Goal: Information Seeking & Learning: Find specific fact

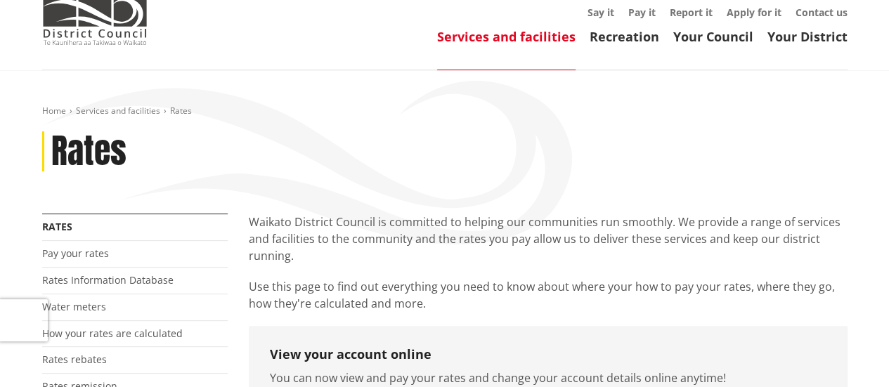
scroll to position [141, 0]
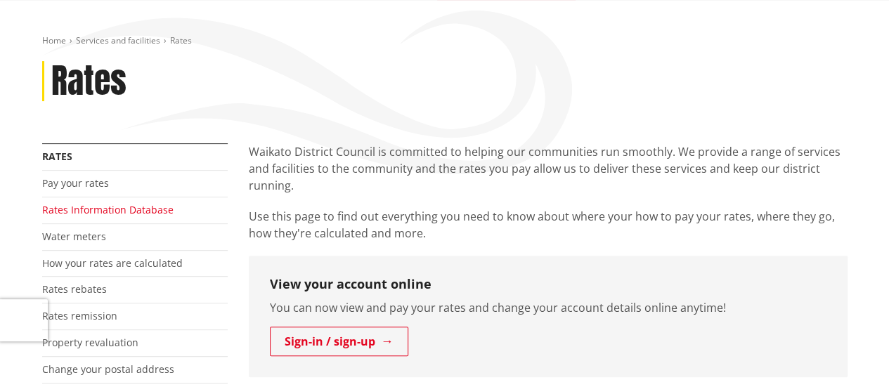
click at [149, 207] on link "Rates Information Database" at bounding box center [107, 209] width 131 height 13
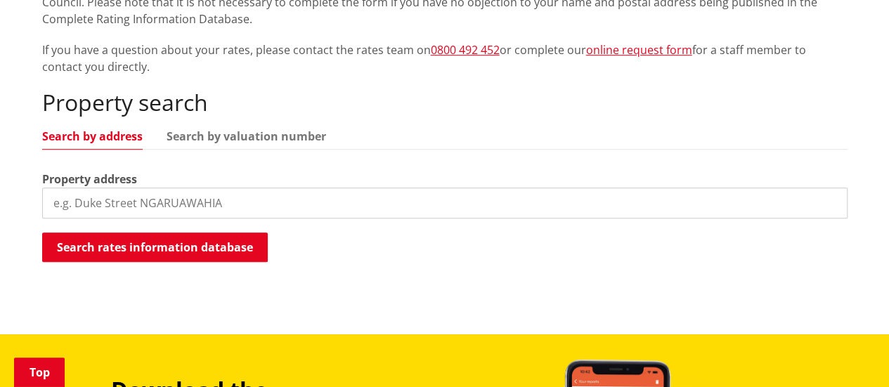
scroll to position [351, 0]
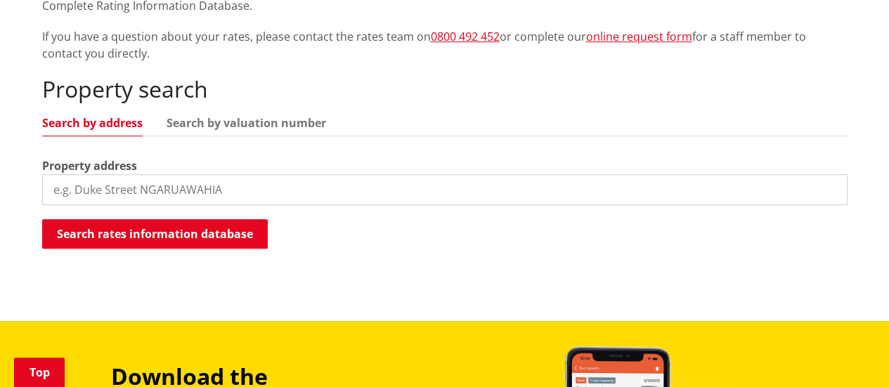
click at [103, 190] on input "search" at bounding box center [445, 189] width 806 height 31
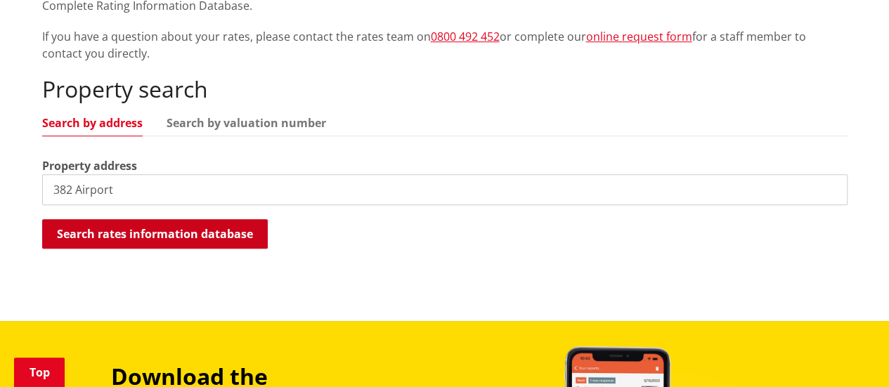
click at [123, 235] on button "Search rates information database" at bounding box center [155, 234] width 226 height 30
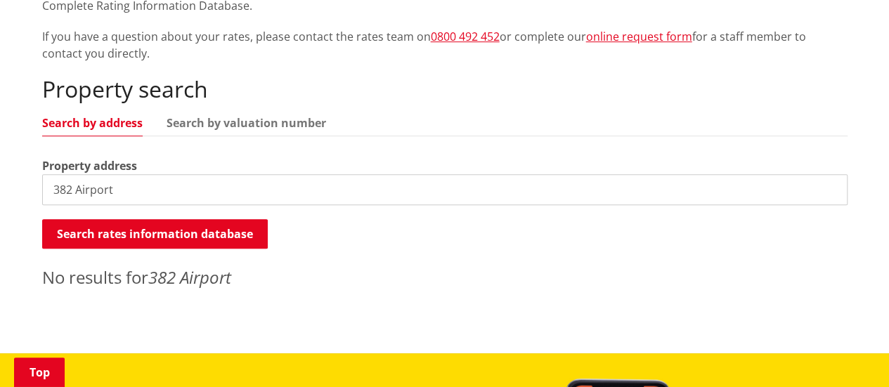
click at [125, 194] on input "382 Airport" at bounding box center [445, 189] width 806 height 31
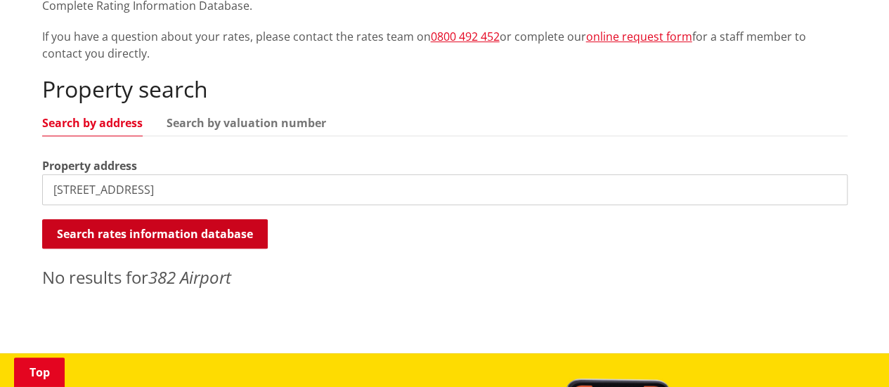
type input "382 Airport road"
click at [131, 238] on button "Search rates information database" at bounding box center [155, 234] width 226 height 30
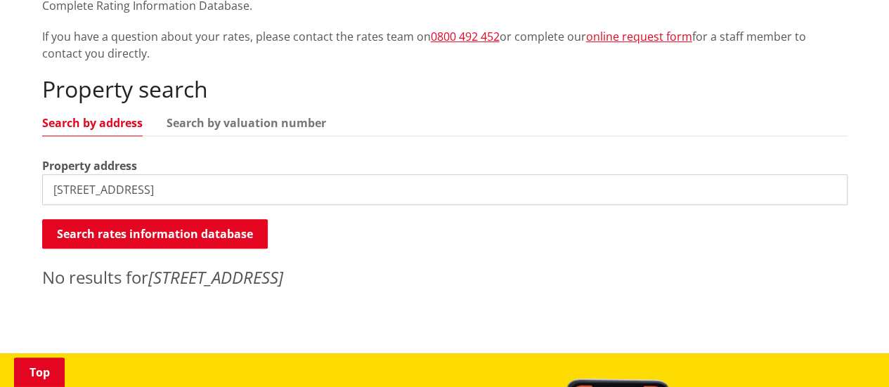
click at [101, 122] on link "Search by address" at bounding box center [92, 122] width 101 height 11
drag, startPoint x: 146, startPoint y: 185, endPoint x: 56, endPoint y: 196, distance: 90.7
click at [56, 196] on input "382 Airport road" at bounding box center [445, 189] width 806 height 31
click at [115, 124] on link "Search by address" at bounding box center [92, 122] width 101 height 11
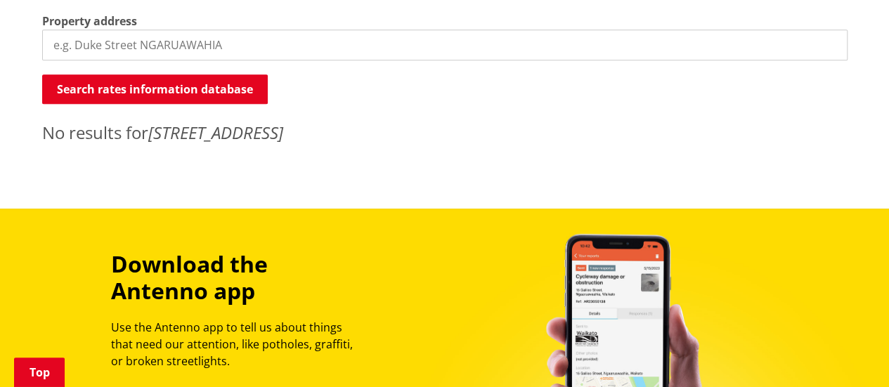
scroll to position [422, 0]
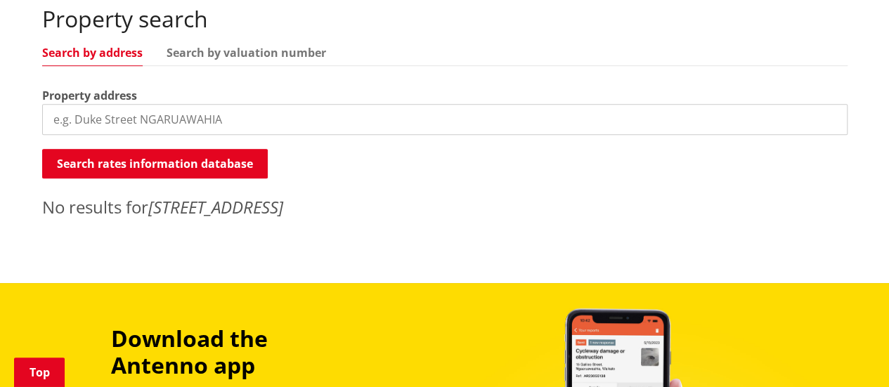
click at [112, 57] on link "Search by address" at bounding box center [92, 52] width 101 height 11
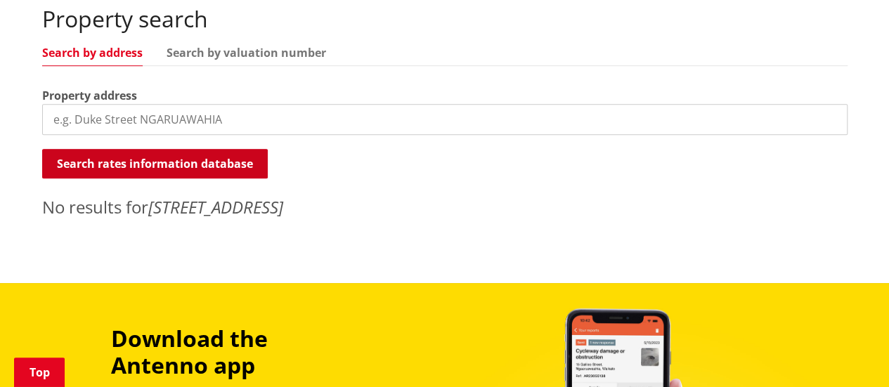
click at [148, 159] on button "Search rates information database" at bounding box center [155, 164] width 226 height 30
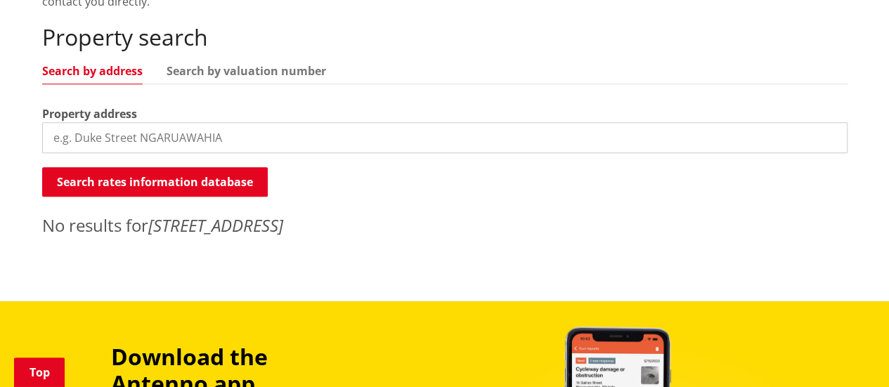
scroll to position [492, 0]
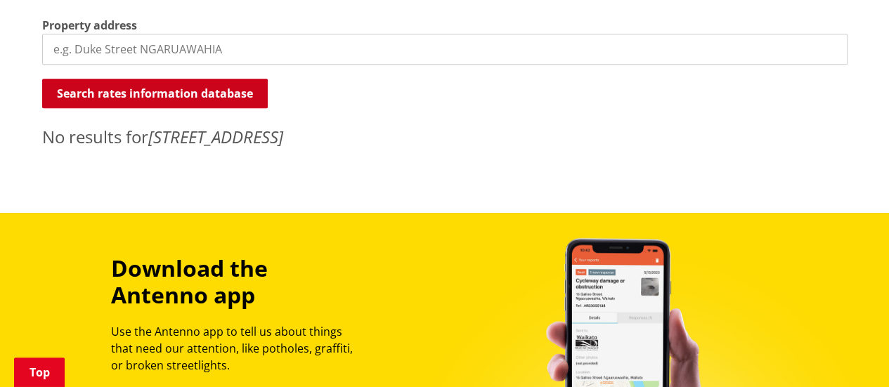
click at [173, 96] on button "Search rates information database" at bounding box center [155, 94] width 226 height 30
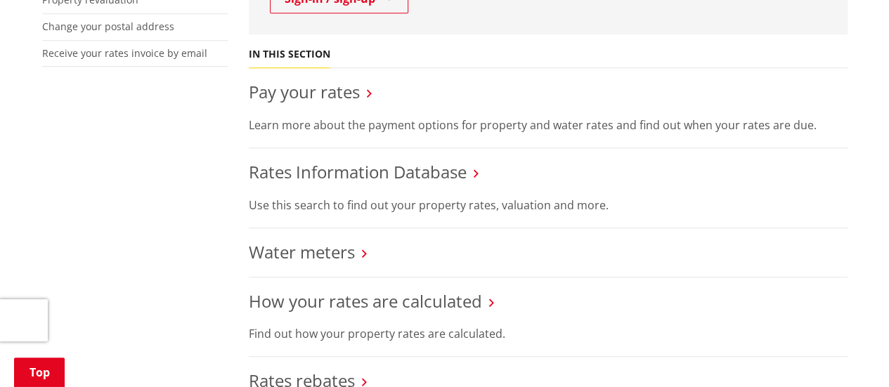
scroll to position [492, 0]
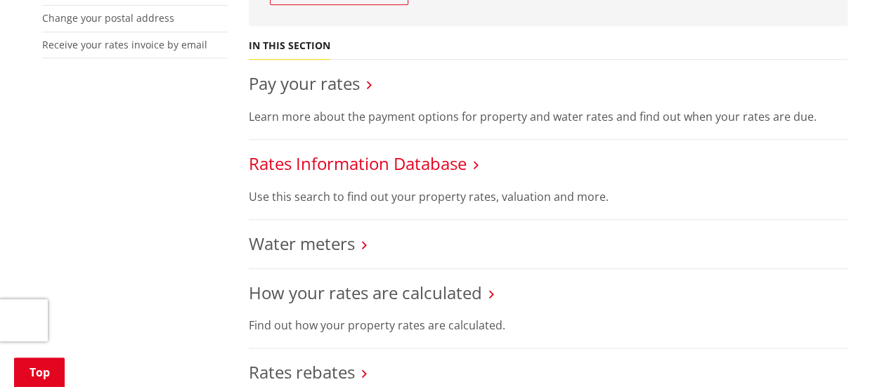
click at [283, 165] on link "Rates Information Database" at bounding box center [358, 163] width 218 height 23
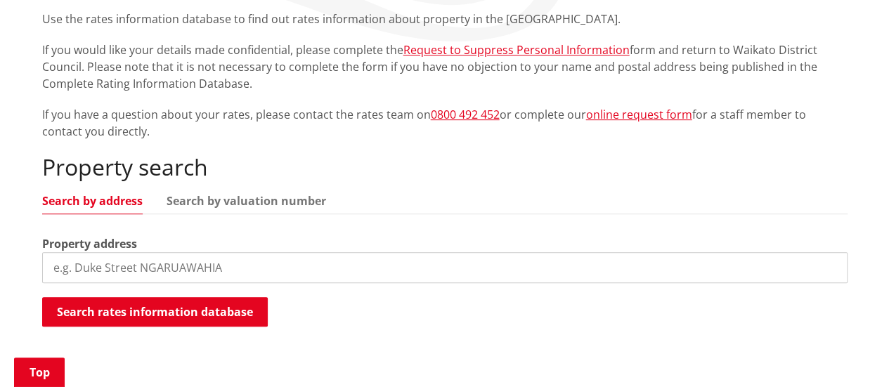
scroll to position [351, 0]
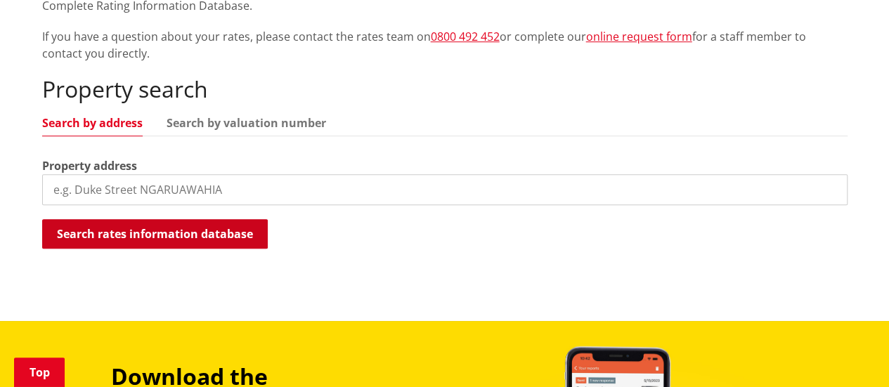
click at [123, 228] on button "Search rates information database" at bounding box center [155, 234] width 226 height 30
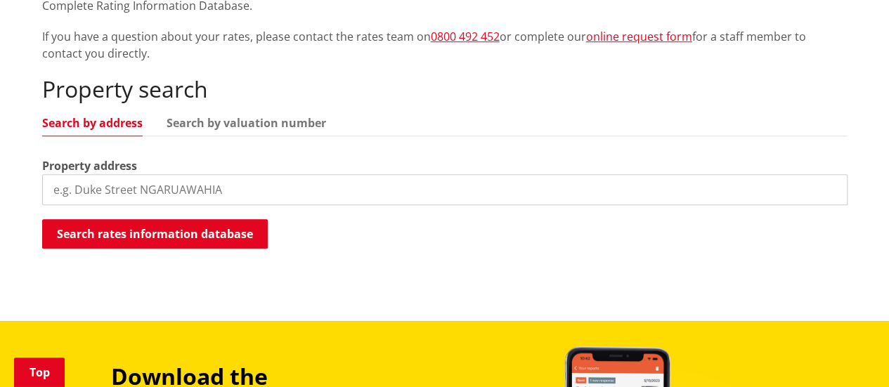
click at [129, 188] on input "search" at bounding box center [445, 189] width 806 height 31
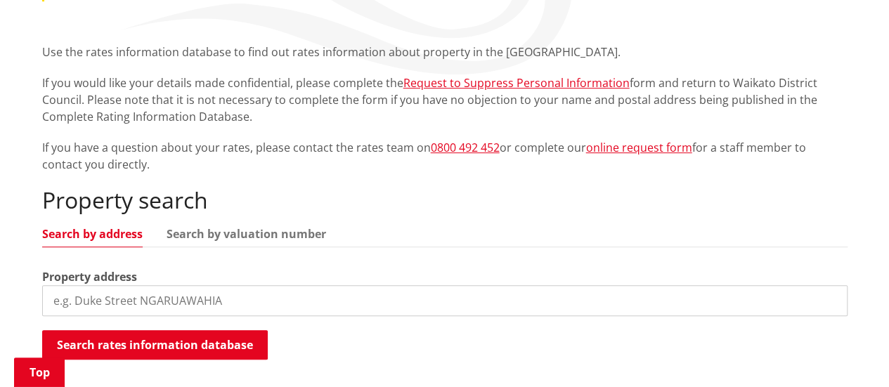
scroll to position [281, 0]
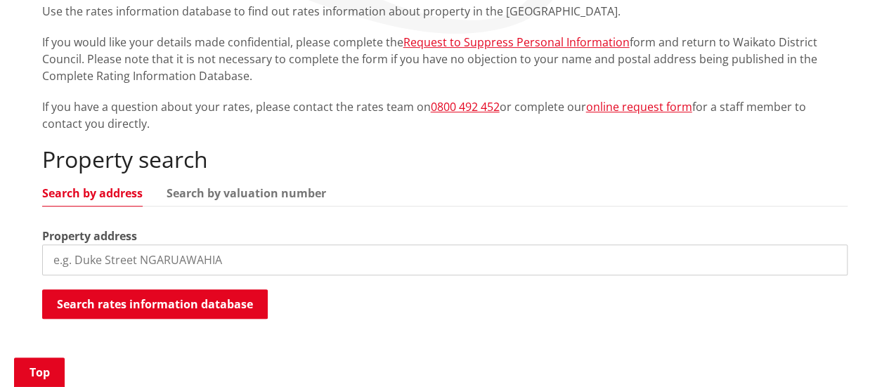
click at [115, 198] on link "Search by address" at bounding box center [92, 193] width 101 height 11
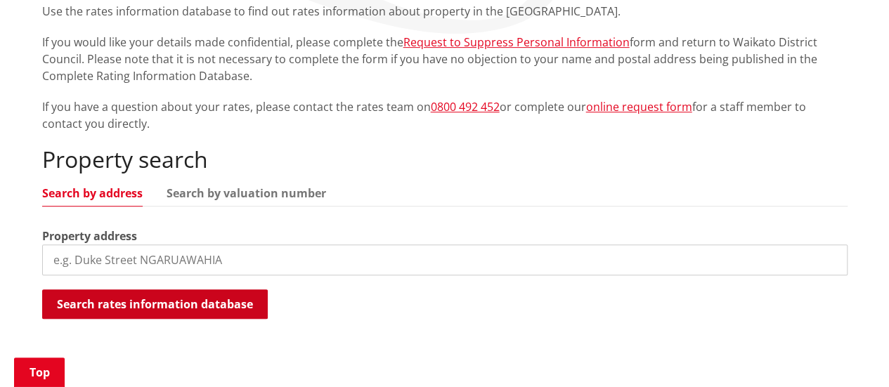
click at [157, 308] on button "Search rates information database" at bounding box center [155, 305] width 226 height 30
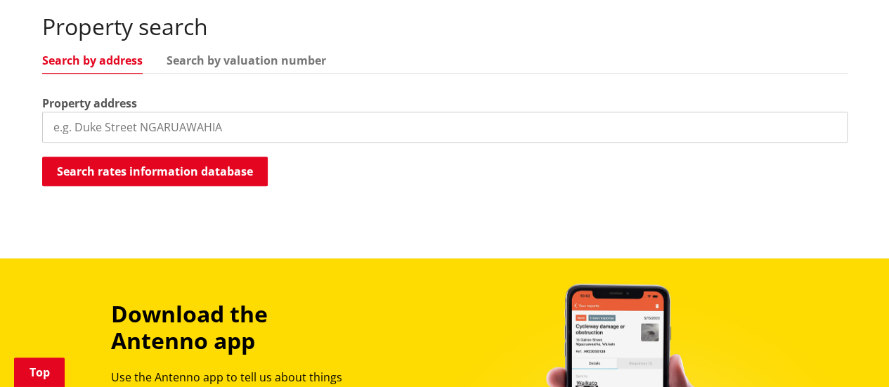
scroll to position [412, 0]
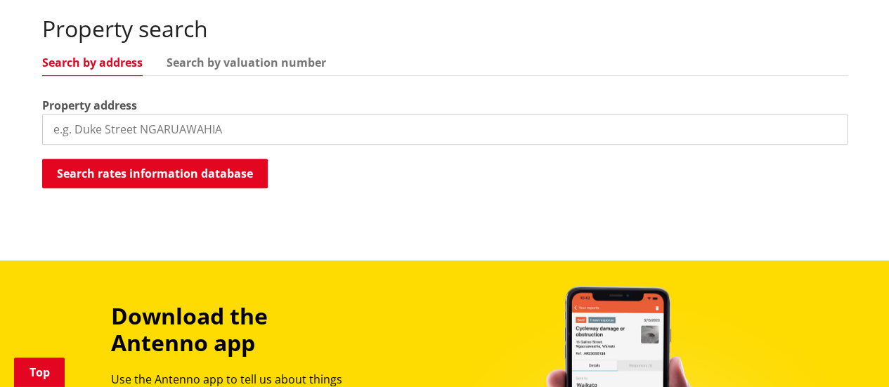
click at [176, 140] on input "search" at bounding box center [445, 129] width 806 height 31
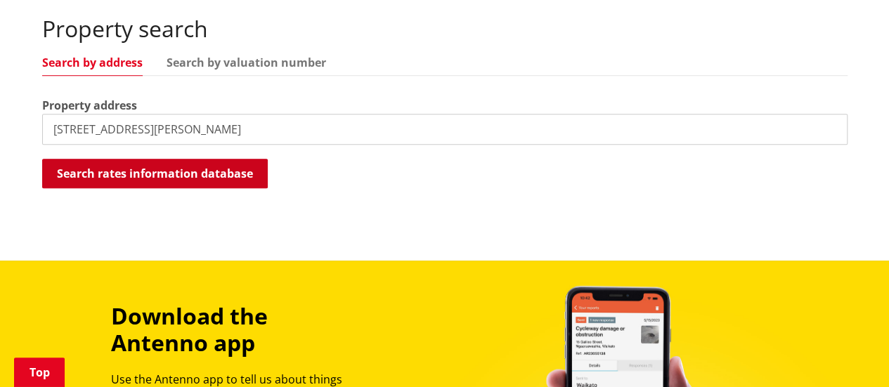
type input "382 Airport Road Hamilton"
click at [151, 179] on button "Search rates information database" at bounding box center [155, 174] width 226 height 30
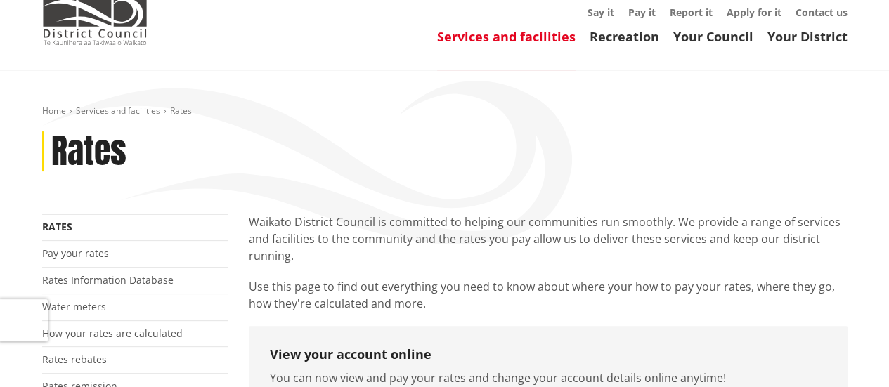
scroll to position [141, 0]
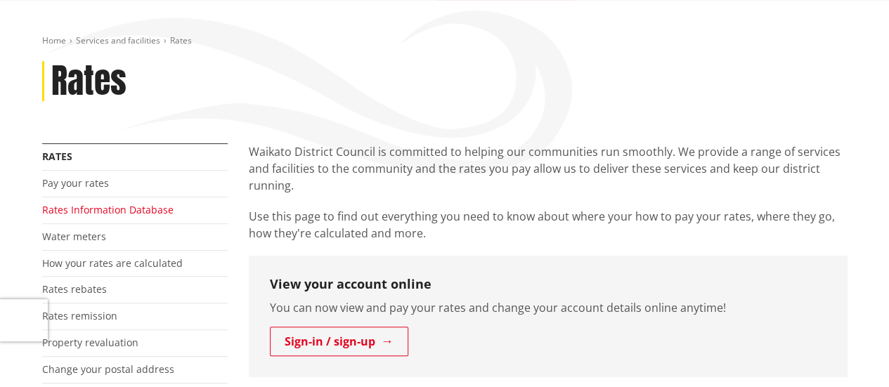
click at [84, 212] on link "Rates Information Database" at bounding box center [107, 209] width 131 height 13
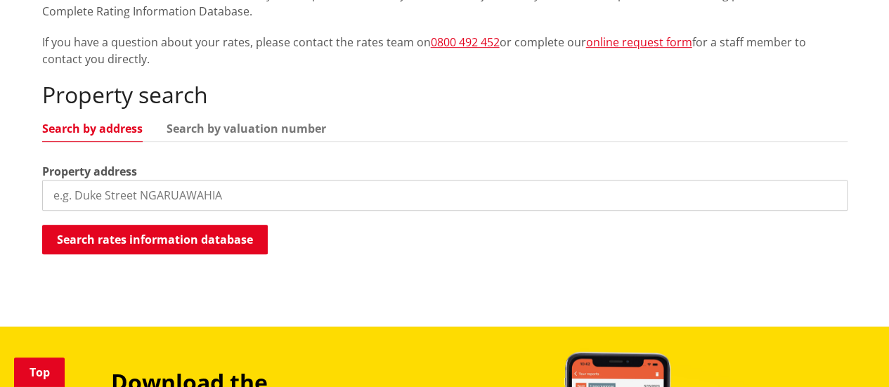
scroll to position [351, 0]
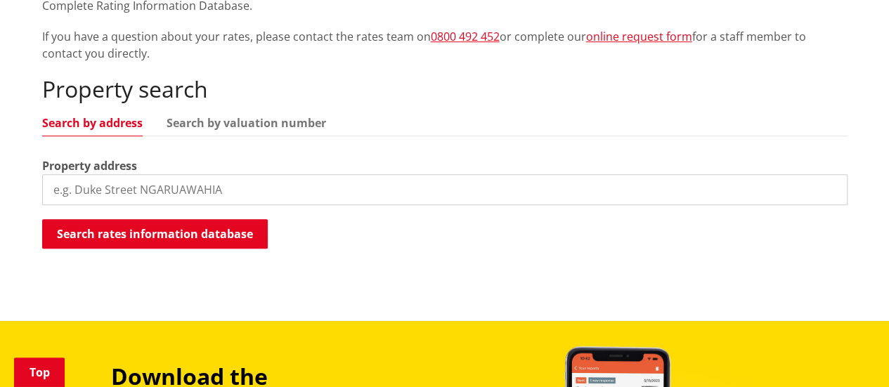
click at [86, 124] on link "Search by address" at bounding box center [92, 122] width 101 height 11
click at [89, 192] on input "search" at bounding box center [445, 189] width 806 height 31
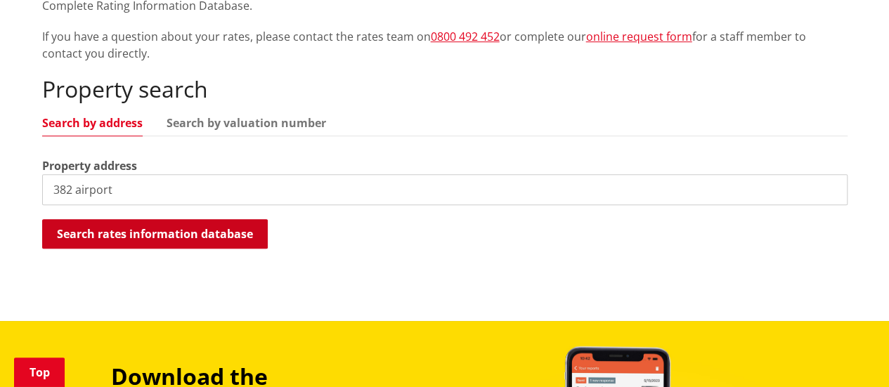
click at [96, 226] on button "Search rates information database" at bounding box center [155, 234] width 226 height 30
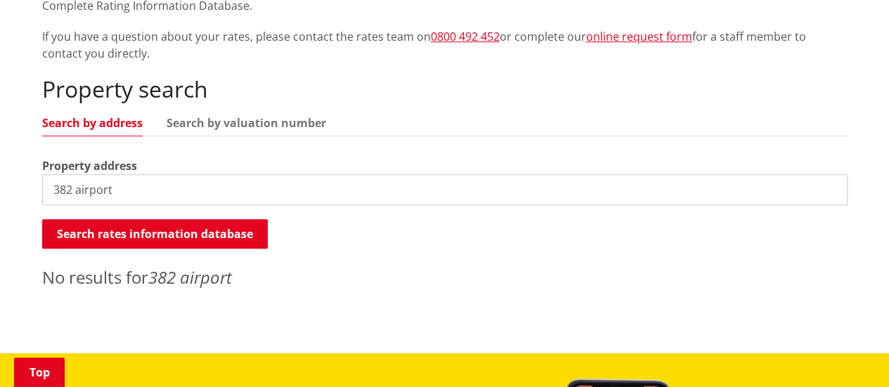
click at [129, 193] on input "382 airport" at bounding box center [445, 189] width 806 height 31
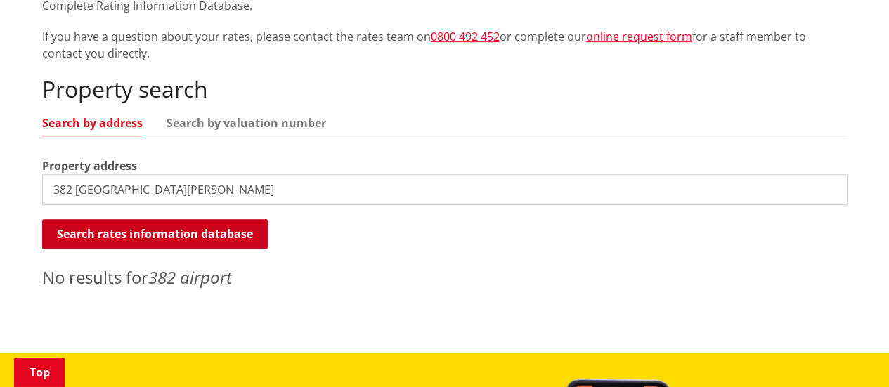
type input "382 [GEOGRAPHIC_DATA][PERSON_NAME]"
click at [134, 237] on button "Search rates information database" at bounding box center [155, 234] width 226 height 30
click at [90, 234] on button "Search rates information database" at bounding box center [155, 234] width 226 height 30
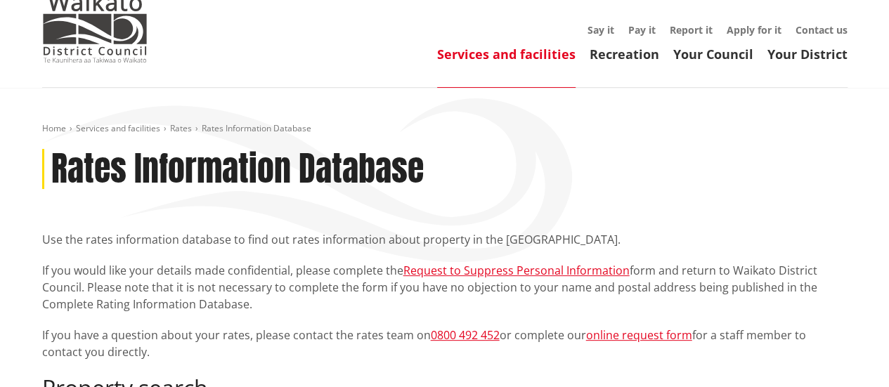
scroll to position [0, 0]
